Goal: Information Seeking & Learning: Learn about a topic

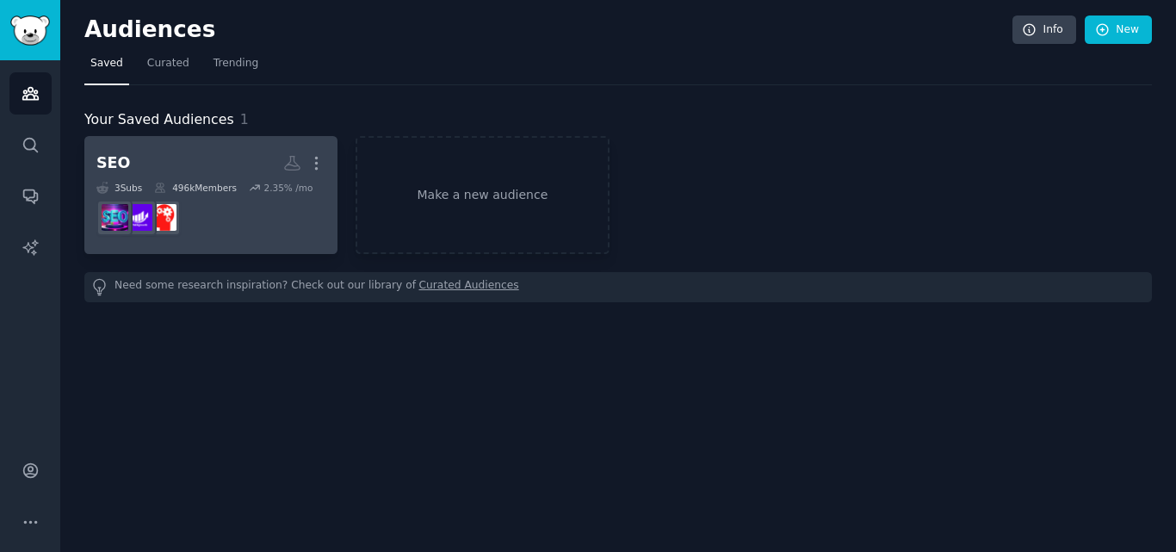
click at [224, 189] on div "496k Members" at bounding box center [195, 188] width 83 height 12
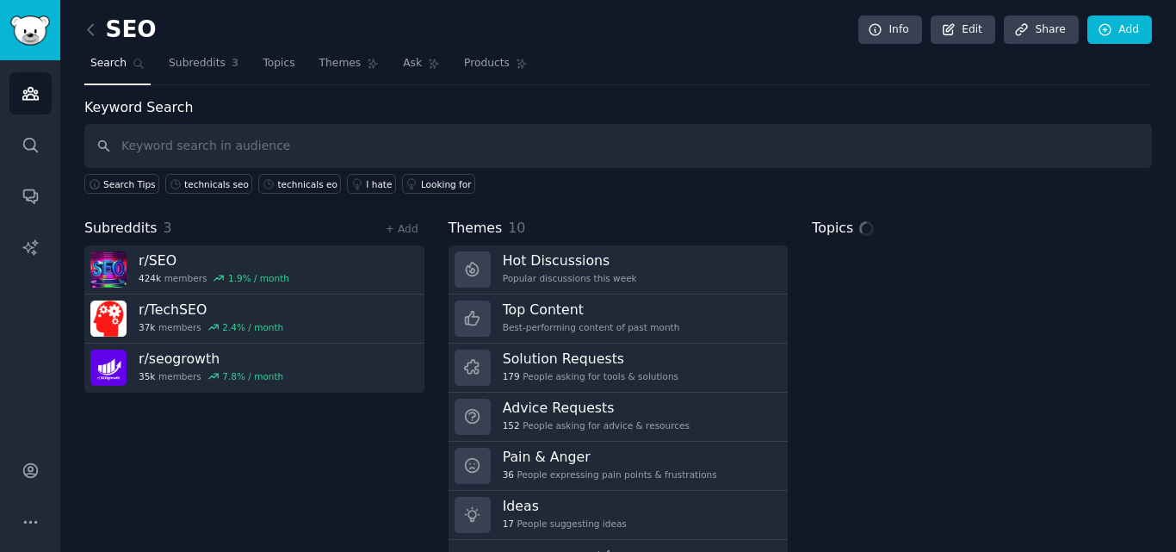
scroll to position [42, 0]
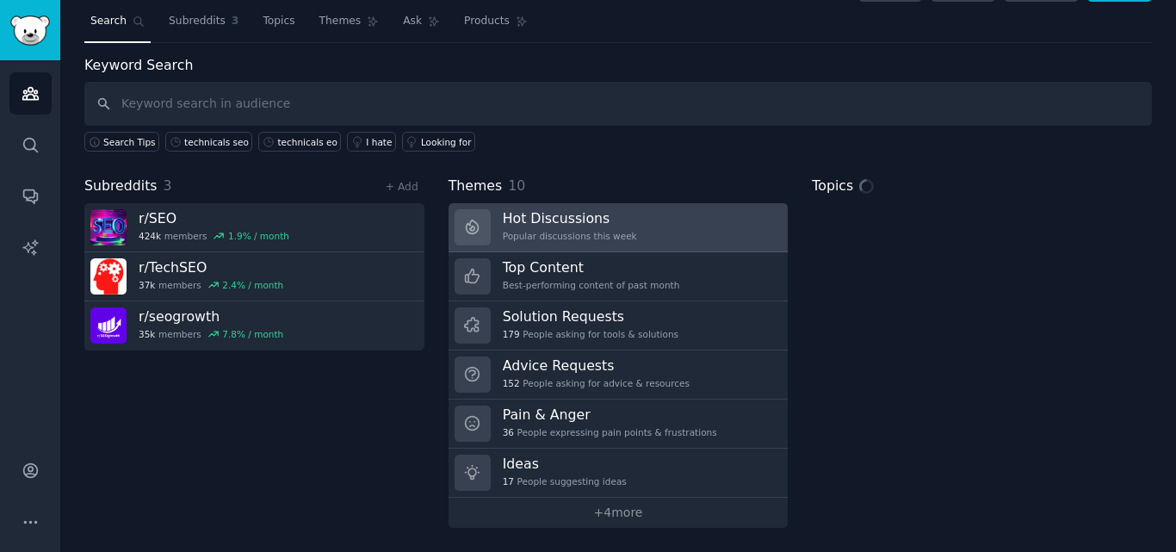
click at [542, 224] on h3 "Hot Discussions" at bounding box center [570, 218] width 134 height 18
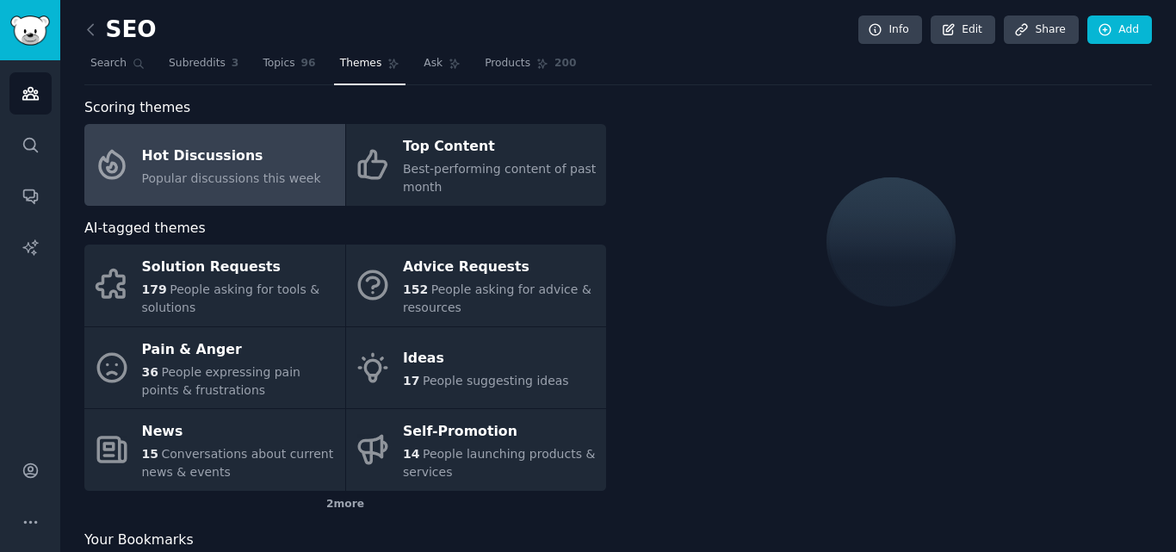
click at [695, 206] on div at bounding box center [891, 241] width 522 height 289
click at [679, 123] on div at bounding box center [891, 241] width 522 height 289
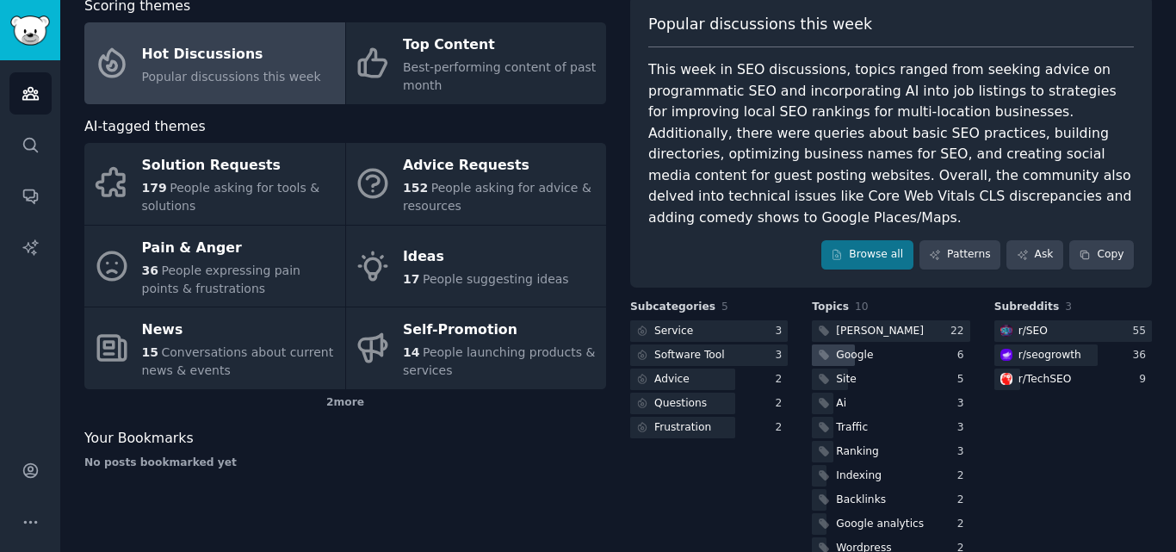
scroll to position [115, 0]
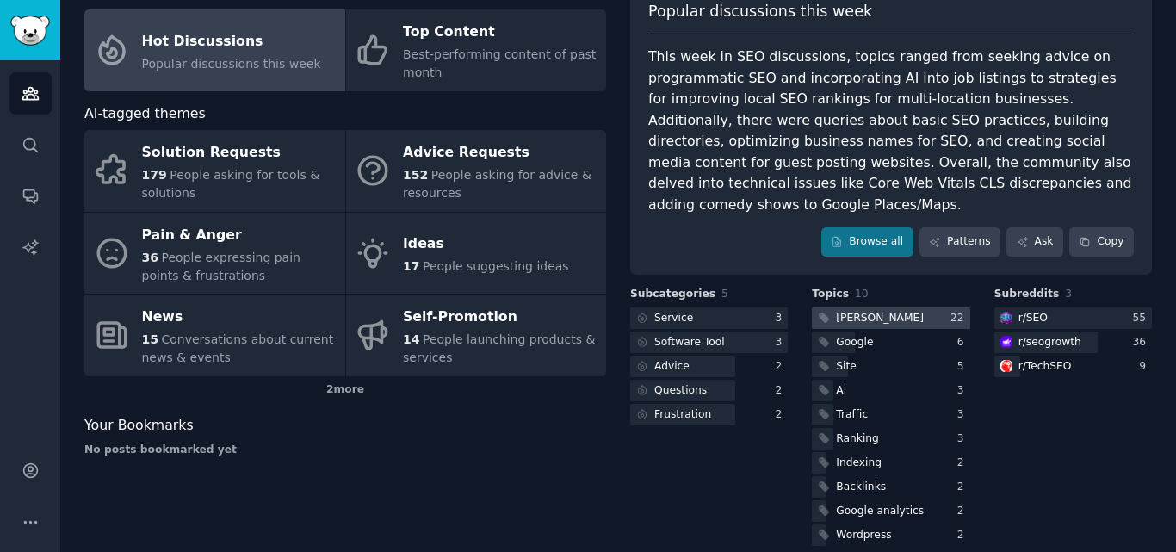
click at [899, 307] on div at bounding box center [891, 318] width 158 height 22
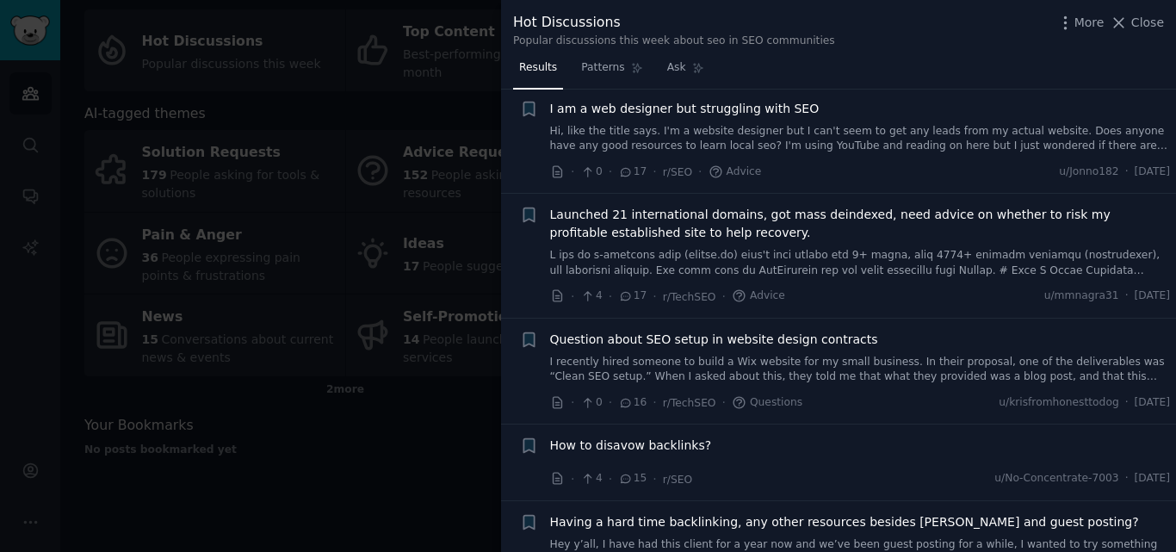
scroll to position [2817, 0]
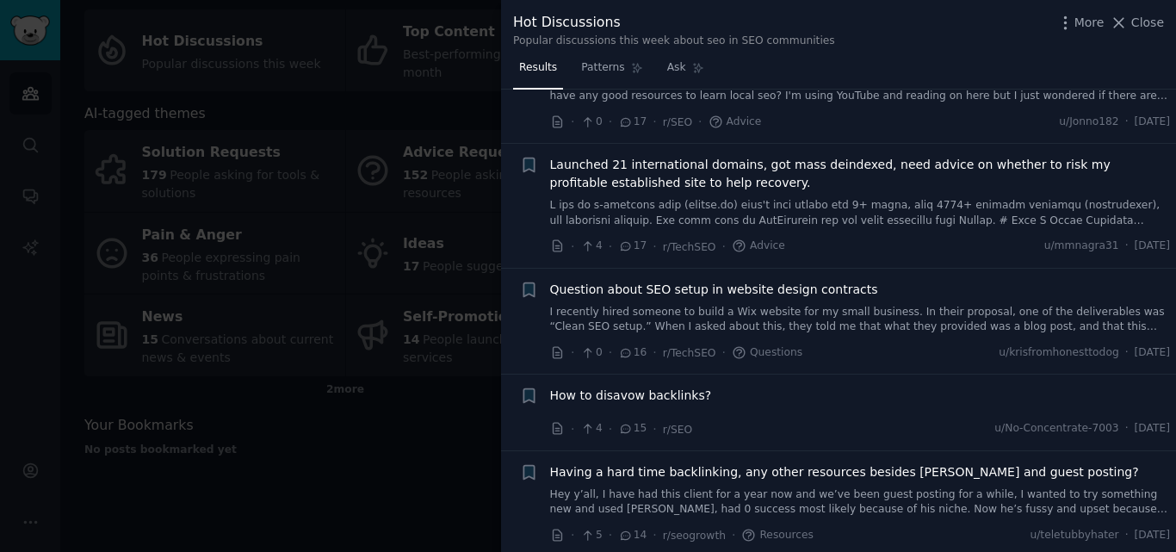
click at [411, 444] on div at bounding box center [588, 276] width 1176 height 552
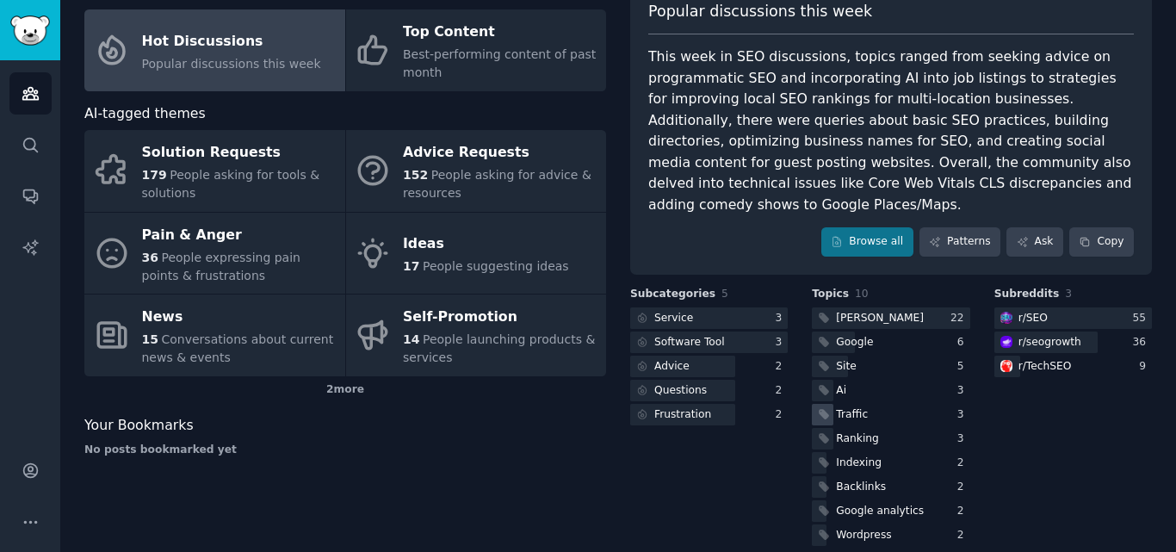
click at [843, 407] on div "Traffic" at bounding box center [852, 414] width 32 height 15
click at [843, 393] on body "Audiences Search Conversations AI Reports Account More SEO Info Edit Share Add …" at bounding box center [588, 276] width 1176 height 552
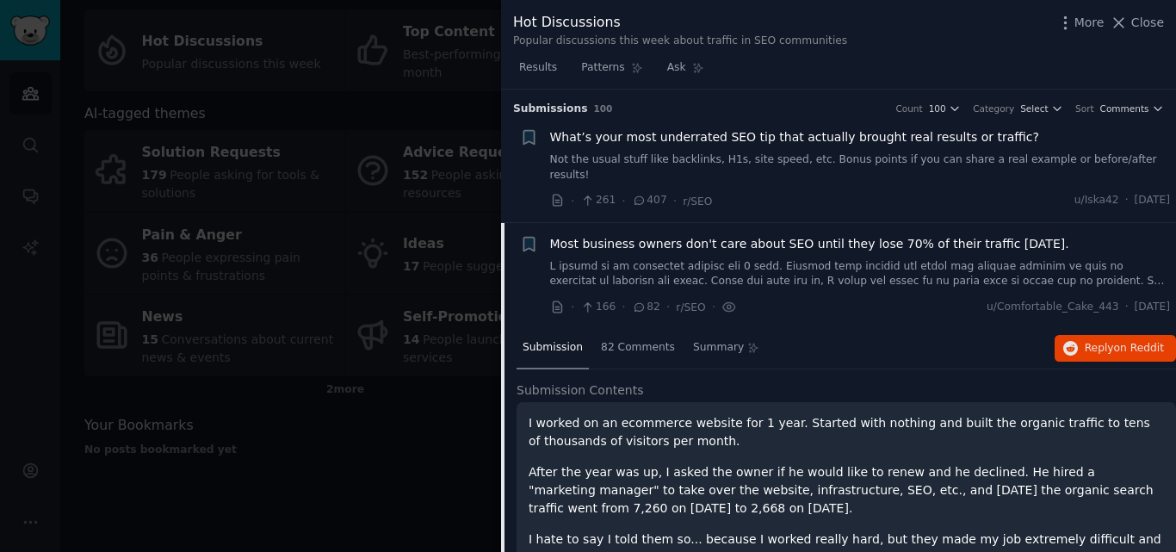
scroll to position [119, 0]
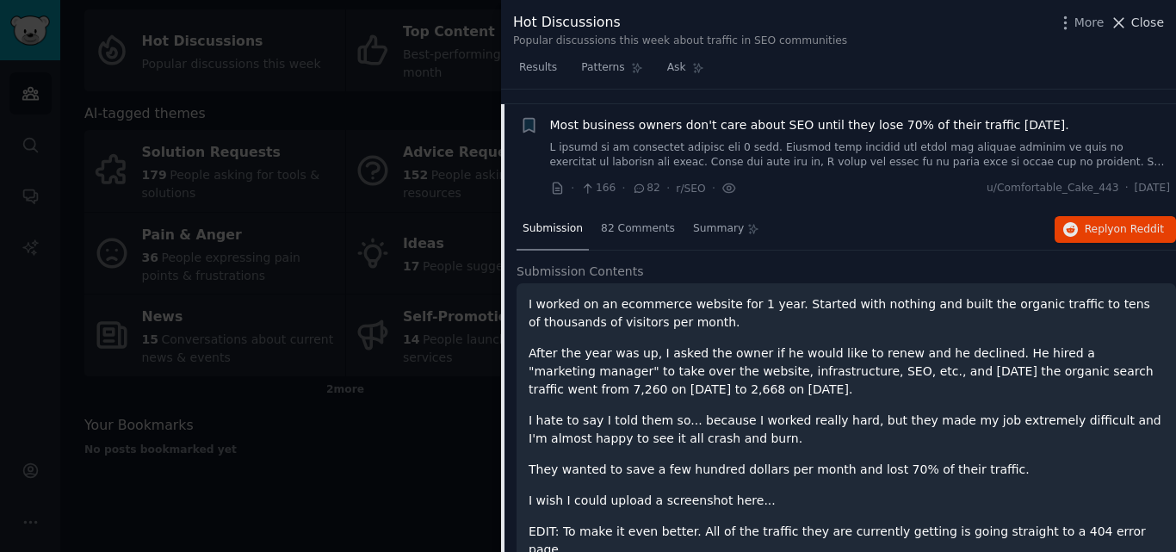
click at [1142, 16] on span "Close" at bounding box center [1147, 23] width 33 height 18
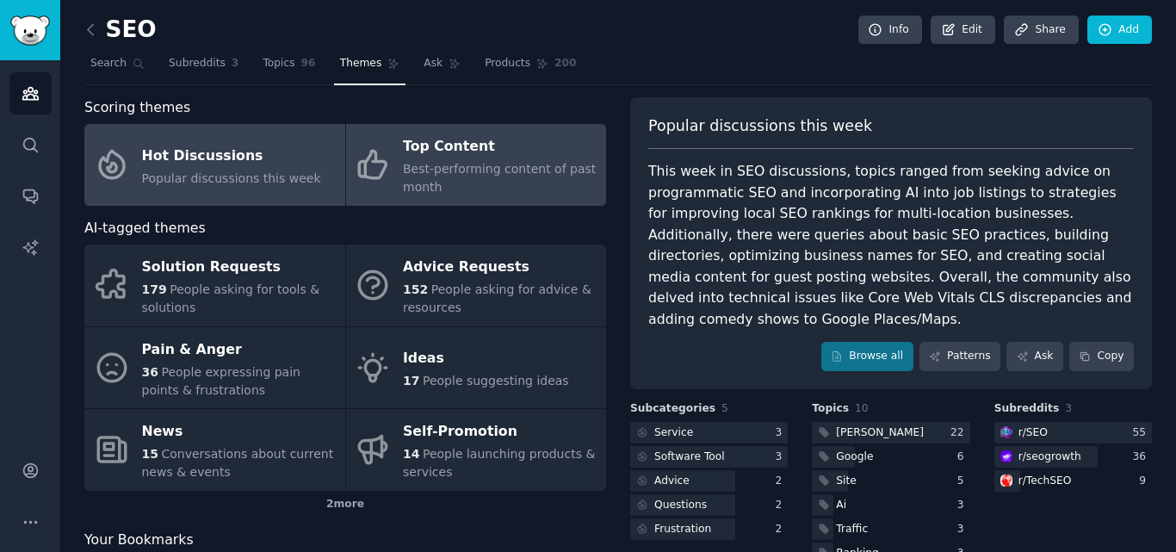
click at [421, 166] on span "Best-performing content of past month" at bounding box center [499, 178] width 193 height 32
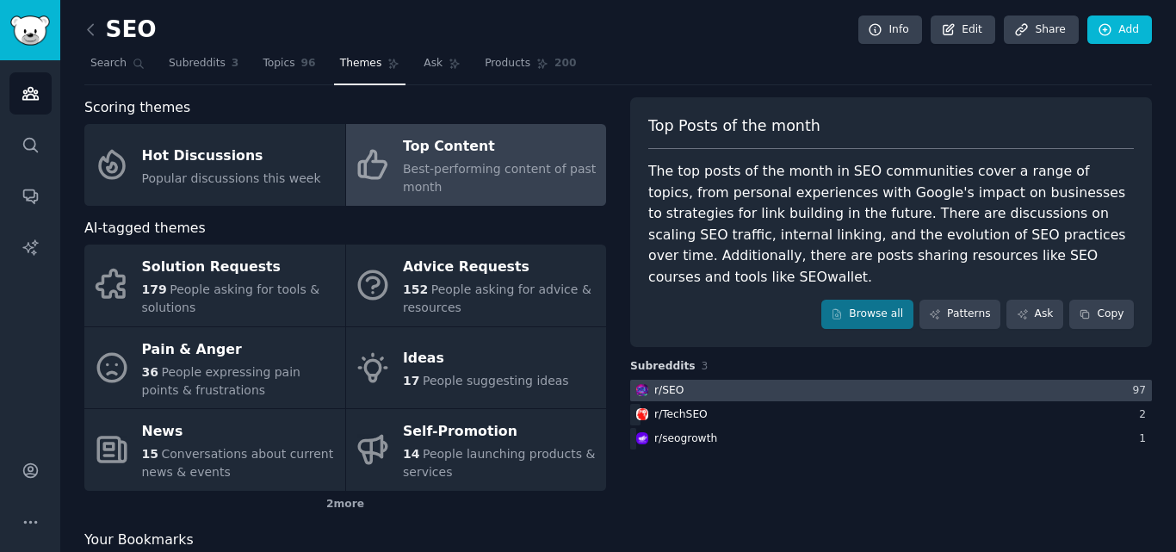
click at [766, 380] on div at bounding box center [891, 391] width 522 height 22
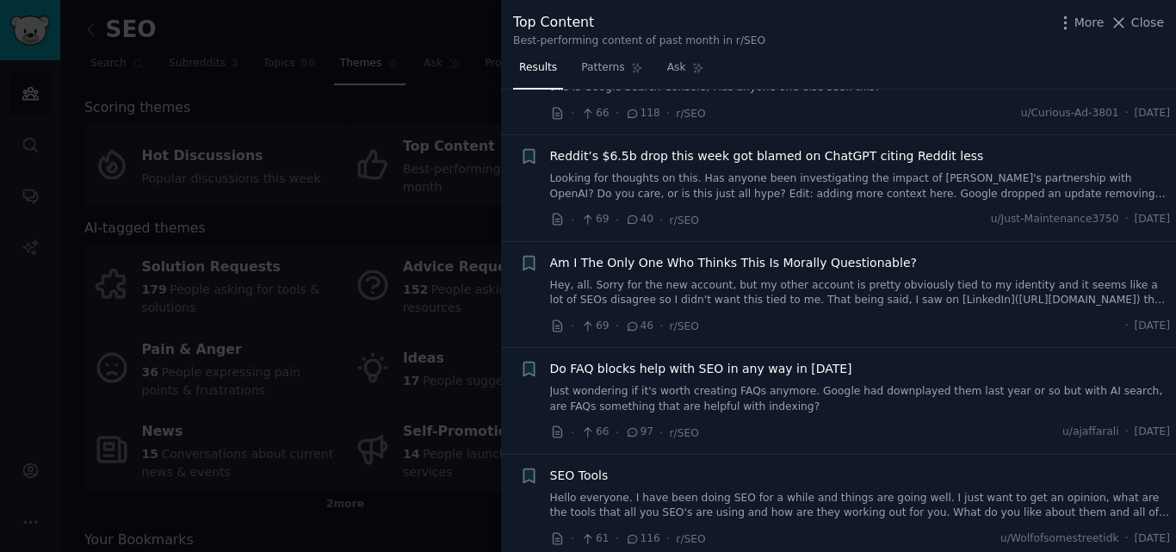
scroll to position [1155, 0]
click at [250, 291] on div at bounding box center [588, 276] width 1176 height 552
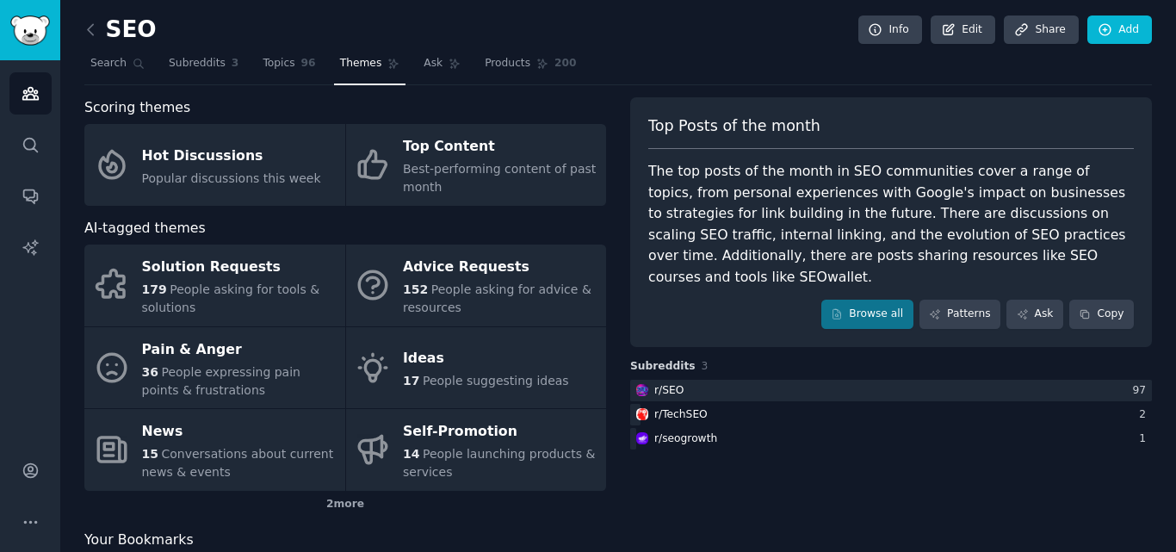
click at [250, 291] on div at bounding box center [588, 276] width 1176 height 552
click at [250, 291] on span "People asking for tools & solutions" at bounding box center [231, 298] width 178 height 32
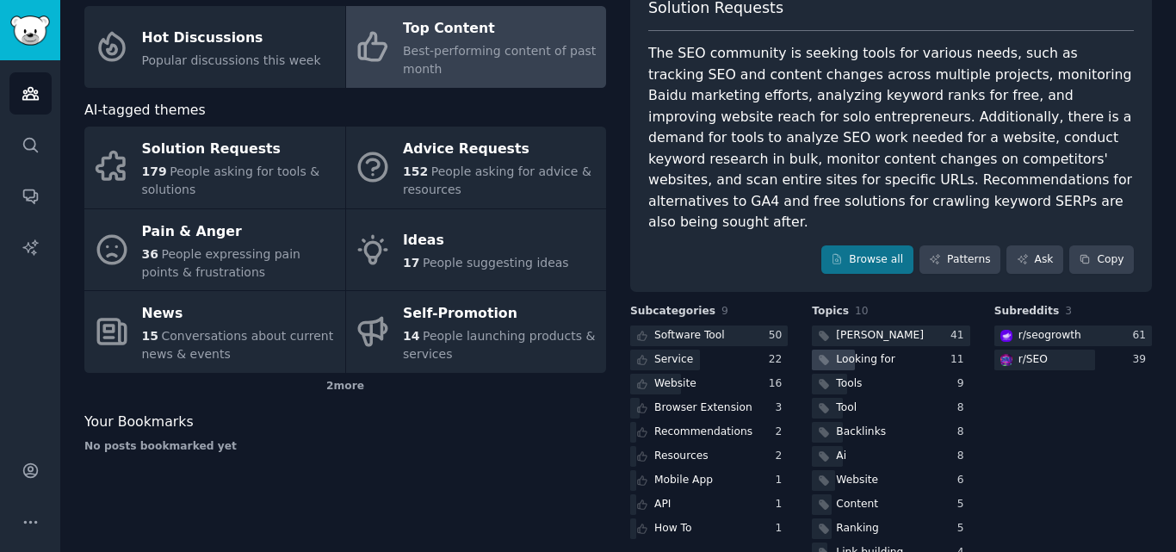
scroll to position [135, 0]
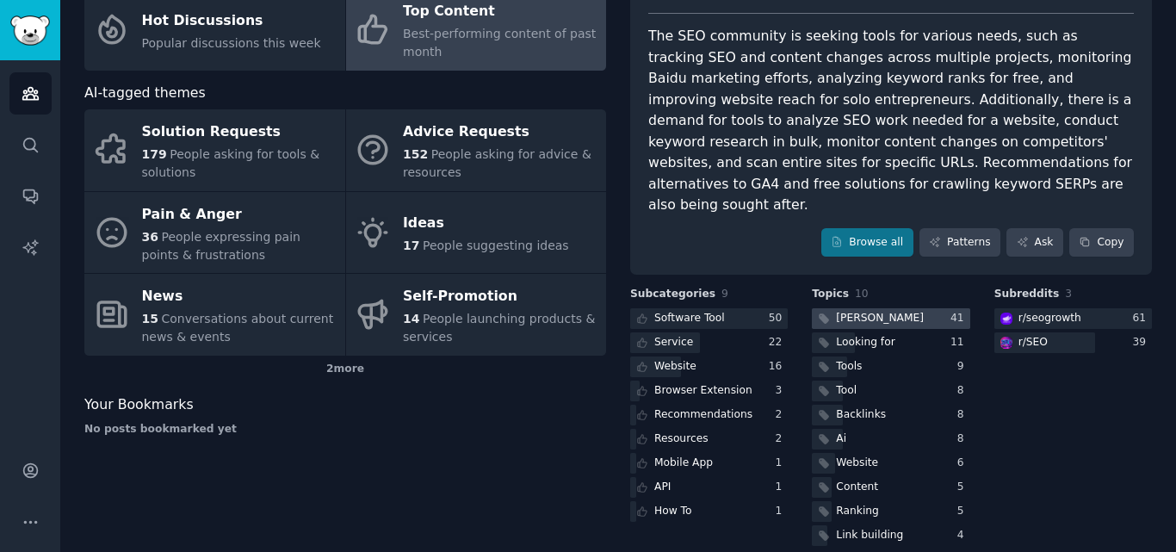
click at [885, 308] on div at bounding box center [891, 319] width 158 height 22
click at [885, 288] on body "Audiences Search Conversations AI Reports Account More SEO Info Edit Share Add …" at bounding box center [588, 276] width 1176 height 552
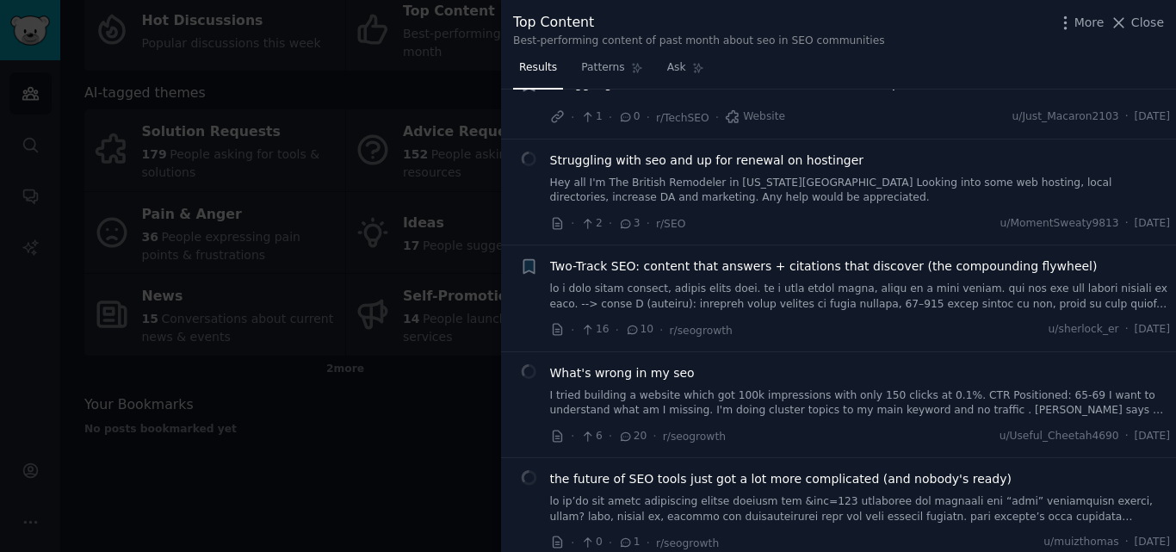
scroll to position [2896, 0]
